Goal: Check status: Check status

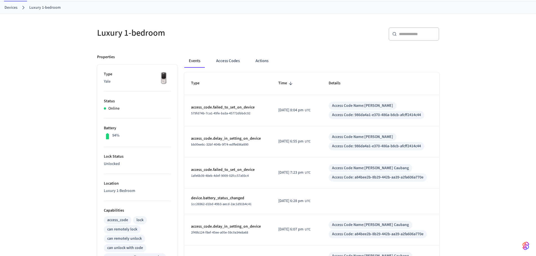
scroll to position [21, 0]
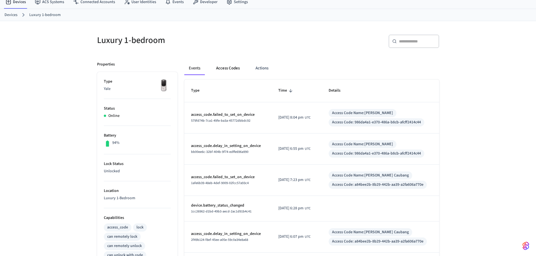
click at [227, 69] on button "Access Codes" at bounding box center [228, 69] width 33 height 14
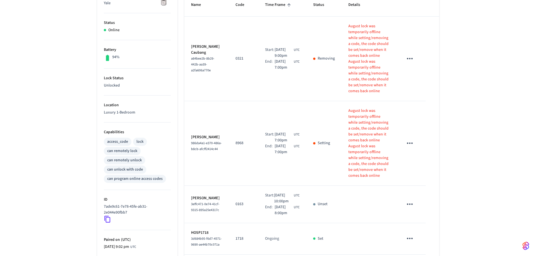
scroll to position [105, 0]
drag, startPoint x: 510, startPoint y: 143, endPoint x: 496, endPoint y: 129, distance: 19.1
click at [509, 143] on div "Luxury 1-bedroom ​ ​ Add Access Code Properties Type Yale Status Online Battery…" at bounding box center [268, 157] width 536 height 441
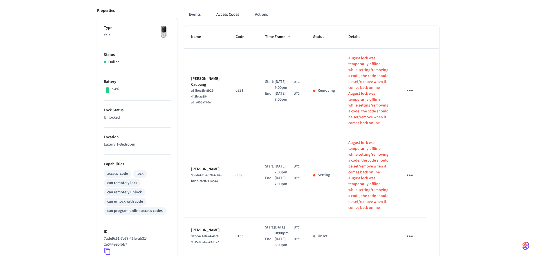
scroll to position [31, 0]
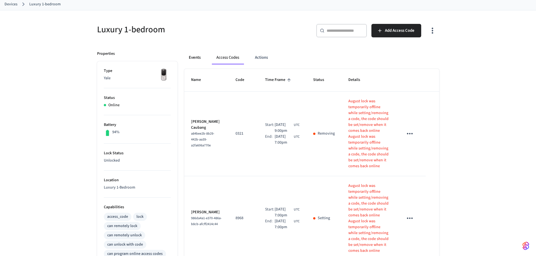
click at [200, 63] on button "Events" at bounding box center [194, 58] width 21 height 14
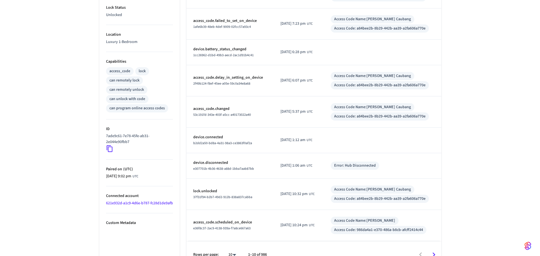
scroll to position [189, 0]
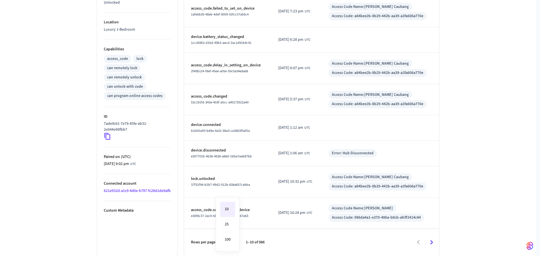
click at [229, 247] on body "[DOMAIN_NAME] Production Find by ID Ctrl K HS Devices ACS Systems Connected Acc…" at bounding box center [270, 34] width 540 height 446
click at [230, 242] on li "100" at bounding box center [227, 239] width 15 height 15
type input "***"
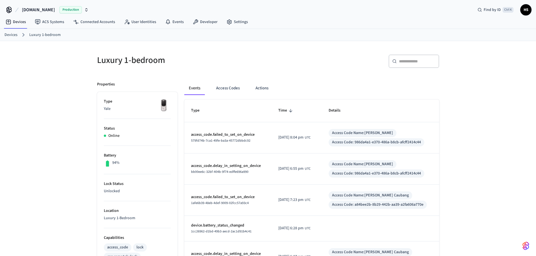
scroll to position [0, 0]
click at [233, 91] on button "Access Codes" at bounding box center [228, 89] width 33 height 14
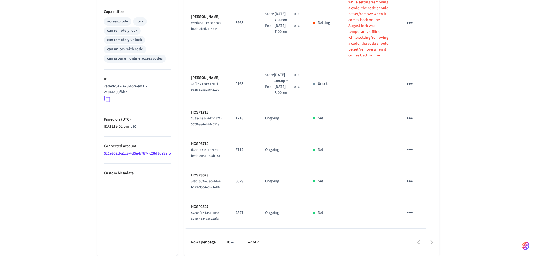
scroll to position [256, 0]
click at [229, 245] on body "[DOMAIN_NAME] Production Find by ID Ctrl K HS Devices ACS Systems Connected Acc…" at bounding box center [270, 14] width 540 height 483
click at [229, 242] on li "All" at bounding box center [227, 239] width 15 height 15
type input "**"
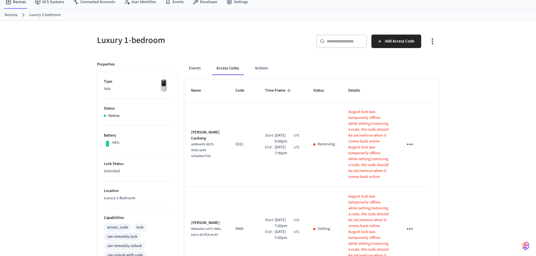
scroll to position [0, 0]
